Goal: Information Seeking & Learning: Learn about a topic

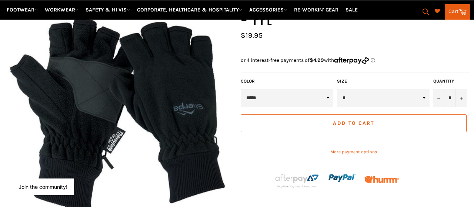
scroll to position [134, 0]
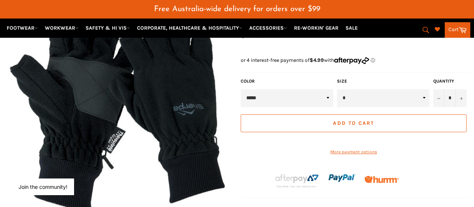
click at [337, 89] on select "* * * **" at bounding box center [383, 98] width 93 height 18
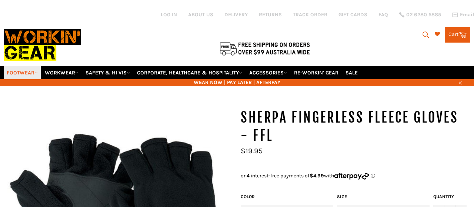
click at [35, 67] on link "FOOTWEAR" at bounding box center [22, 72] width 37 height 13
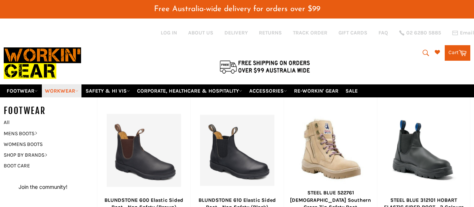
click at [75, 84] on link "WORKWEAR" at bounding box center [62, 90] width 40 height 13
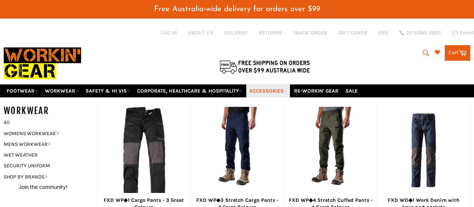
click at [287, 89] on icon at bounding box center [285, 90] width 3 height 3
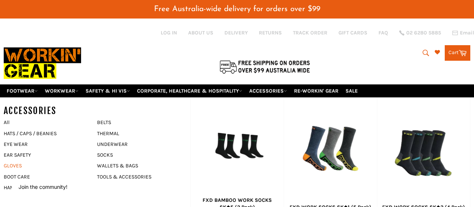
click at [14, 160] on link "GLOVES" at bounding box center [45, 165] width 90 height 11
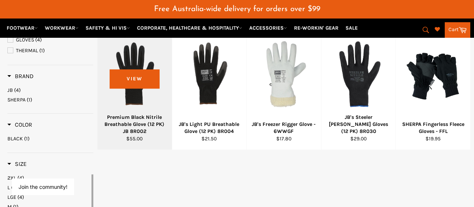
scroll to position [134, 0]
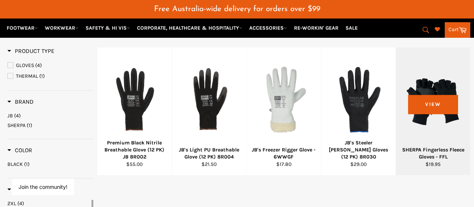
click at [433, 104] on div at bounding box center [433, 100] width 56 height 87
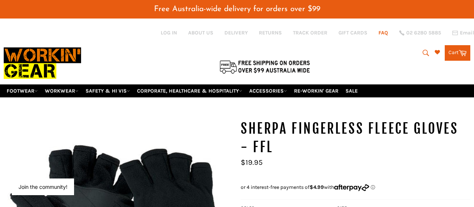
click at [384, 34] on link "FAQ" at bounding box center [384, 32] width 10 height 7
